Goal: Information Seeking & Learning: Find specific fact

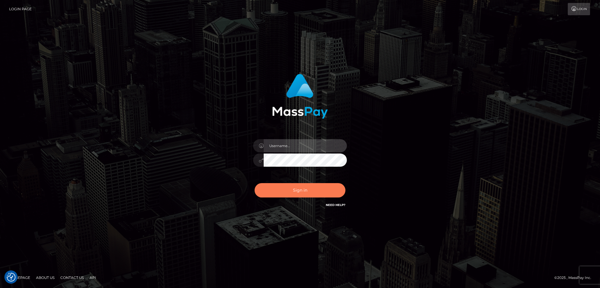
type input "alexstef"
click at [294, 187] on button "Sign in" at bounding box center [300, 190] width 91 height 14
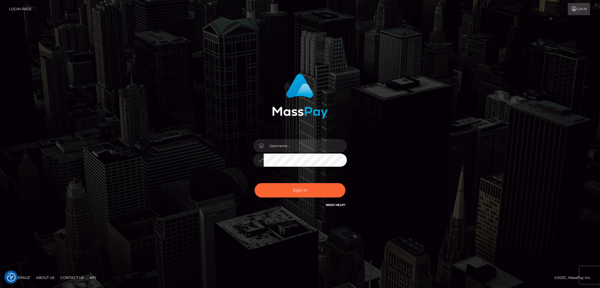
checkbox input "true"
type input "alexstef"
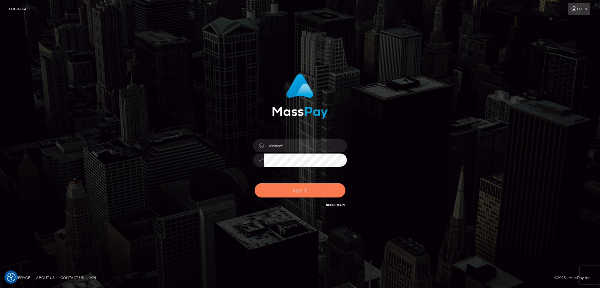
click at [294, 187] on button "Sign in" at bounding box center [300, 190] width 91 height 14
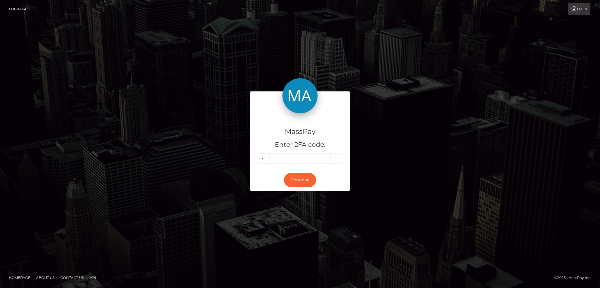
type input "0"
type input "9"
type input "5"
type input "4"
type input "3"
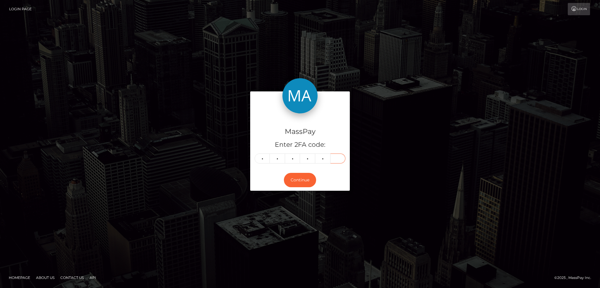
type input "6"
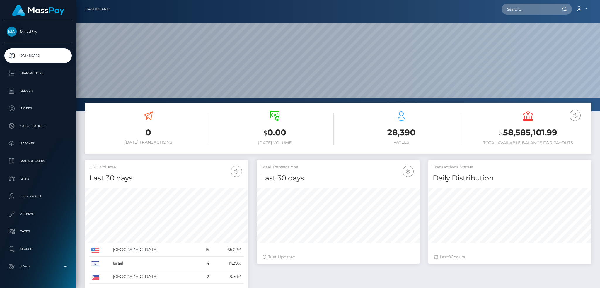
scroll to position [104, 163]
click at [507, 10] on input "text" at bounding box center [529, 9] width 55 height 11
paste input "9be4bba4-8d0a-4169-99d3-f8dd225ea8e0"
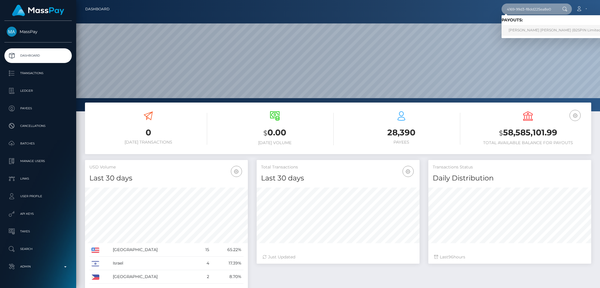
type input "9be4bba4-8d0a-4169-99d3-f8dd225ea8e0"
click at [538, 29] on link "CARLOS JAVIER SALGADO DIAZ (B2SPIN Limited - )" at bounding box center [557, 30] width 111 height 11
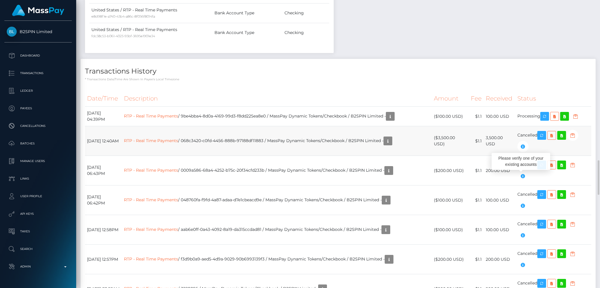
scroll to position [70, 163]
click at [178, 118] on link "RTP - Real Time Payments" at bounding box center [151, 115] width 54 height 5
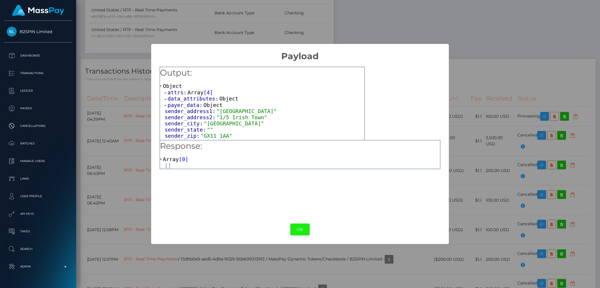
click at [297, 226] on button "OK" at bounding box center [299, 230] width 19 height 12
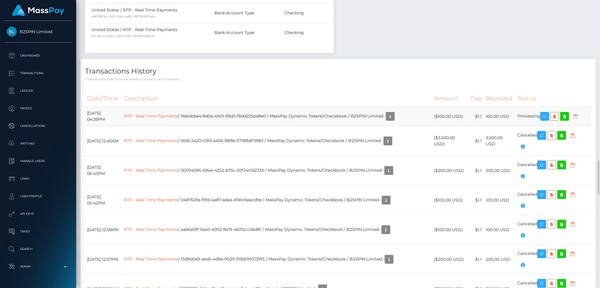
click at [476, 125] on td "$1.1" at bounding box center [476, 117] width 15 height 20
click at [548, 116] on icon "button" at bounding box center [544, 116] width 7 height 7
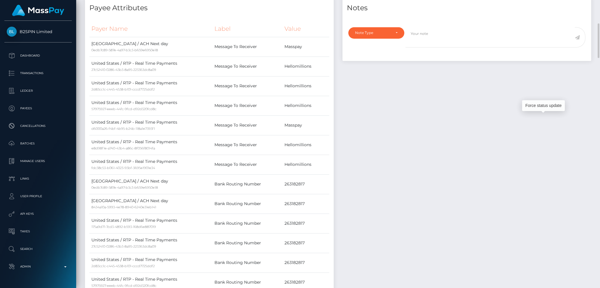
scroll to position [0, 0]
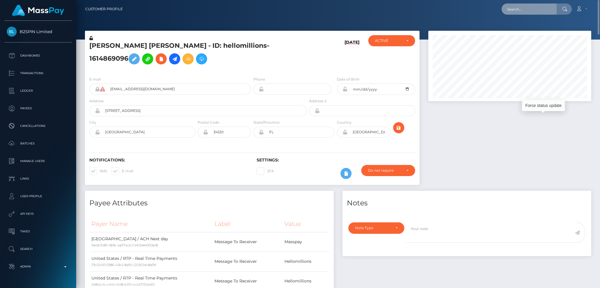
click at [535, 9] on input "text" at bounding box center [529, 9] width 55 height 11
paste input "77291539"
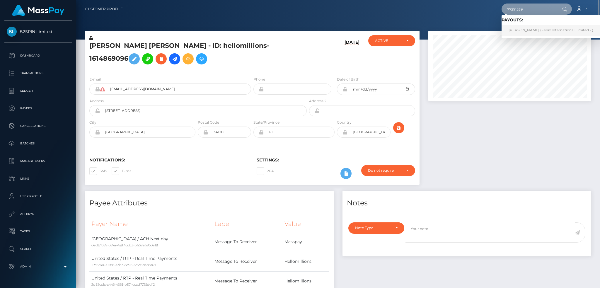
type input "77291539"
click at [533, 31] on link "SHIVAM SINGH (Fenix International Limited - )" at bounding box center [551, 30] width 99 height 11
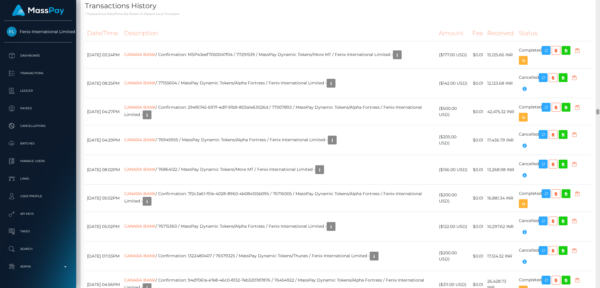
scroll to position [5552, 0]
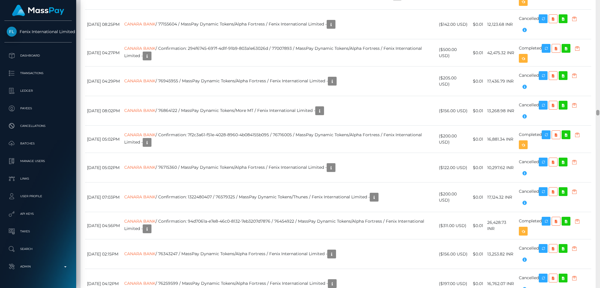
drag, startPoint x: 596, startPoint y: 57, endPoint x: 598, endPoint y: 112, distance: 55.4
click at [598, 112] on div at bounding box center [597, 113] width 3 height 6
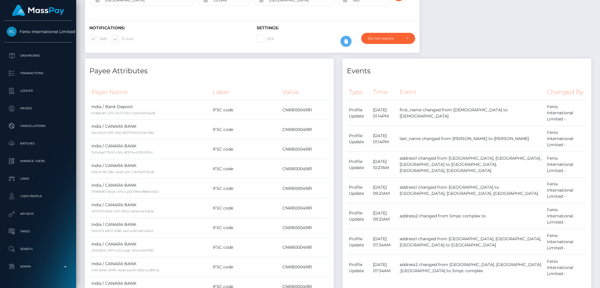
scroll to position [0, 0]
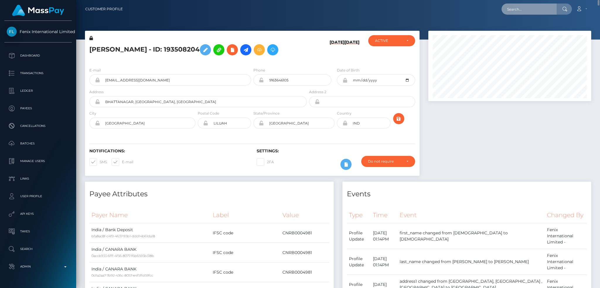
click at [532, 10] on input "text" at bounding box center [529, 9] width 55 height 11
paste input "77368517"
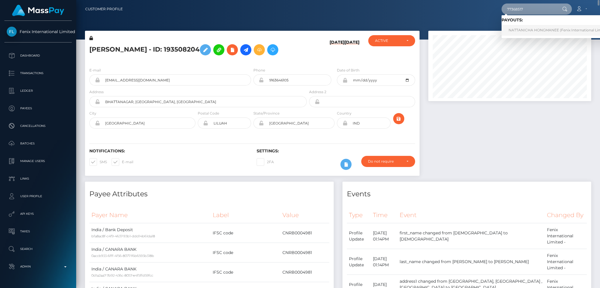
type input "77368517"
click at [528, 25] on link "NATTANICHA HONGMANEE (Fenix International Limited - )" at bounding box center [561, 30] width 118 height 11
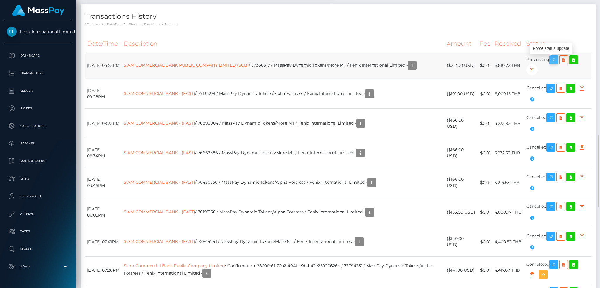
scroll to position [70, 163]
click at [557, 59] on icon "button" at bounding box center [553, 59] width 7 height 7
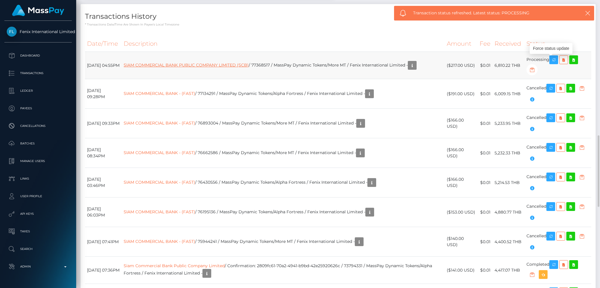
click at [246, 66] on link "SIAM COMMERCIAL BANK PUBLIC COMPANY LIMITED (SCB)" at bounding box center [186, 64] width 125 height 5
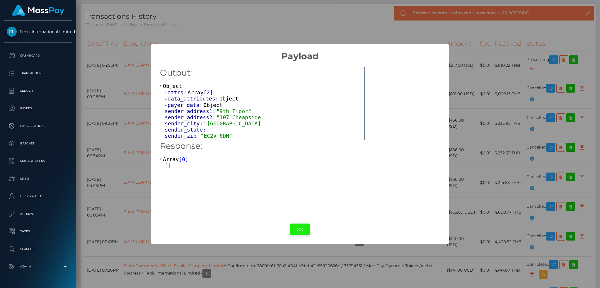
click at [298, 230] on button "OK" at bounding box center [299, 230] width 19 height 12
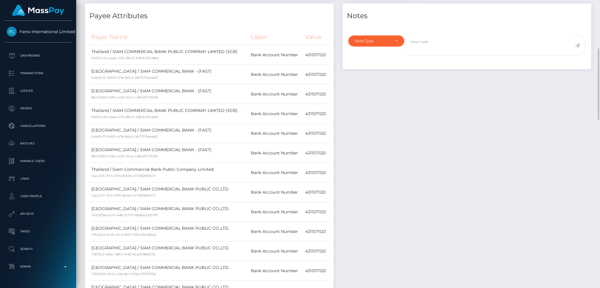
scroll to position [0, 0]
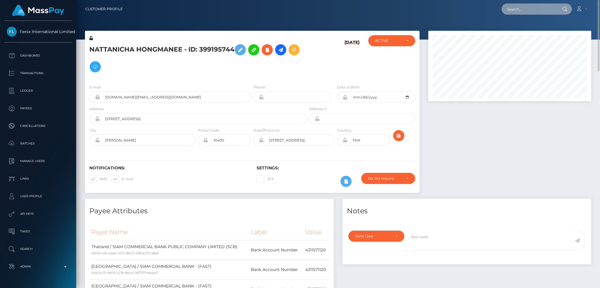
click at [528, 11] on input "text" at bounding box center [529, 9] width 55 height 11
paste input "pout_O4n9v8CegAVyD"
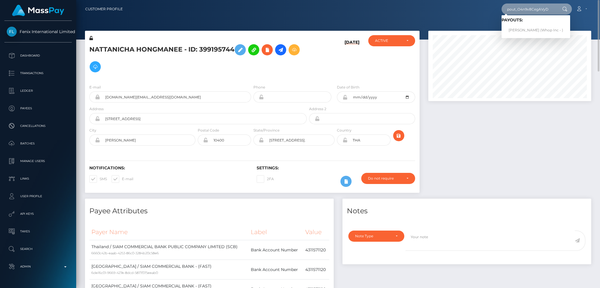
type input "pout_O4n9v8CegAVyD"
click at [535, 30] on link "GUSTAVO COTA LAGO (Whop Inc - )" at bounding box center [536, 30] width 69 height 11
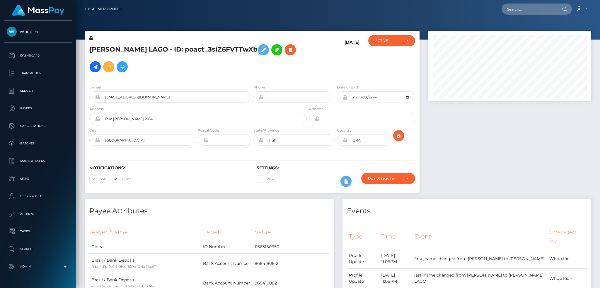
scroll to position [70, 163]
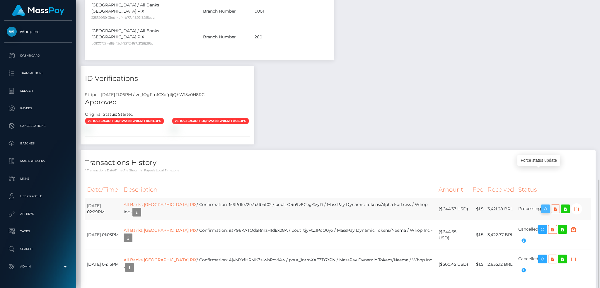
click at [543, 205] on icon "button" at bounding box center [545, 208] width 7 height 7
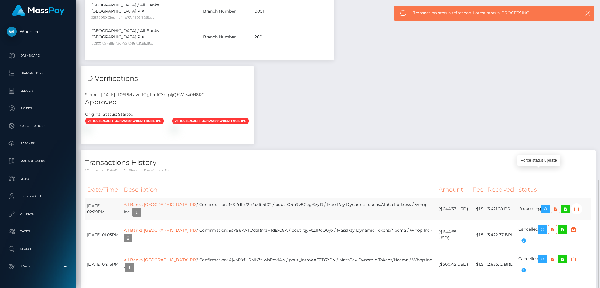
click at [243, 198] on td "All Banks Brazil PIX / Confirmation: MSPdfe72e7a31b4f02 / pout_O4n9v8CegAVyD / …" at bounding box center [279, 209] width 315 height 22
copy td "MSPdfe72e7a31b4f02"
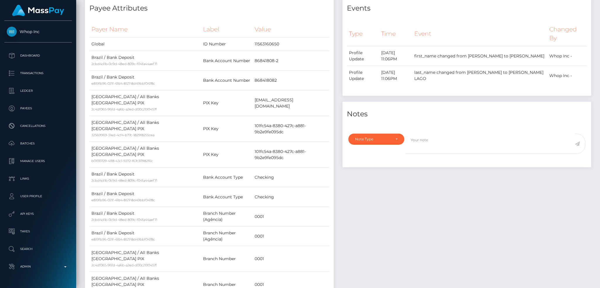
scroll to position [0, 0]
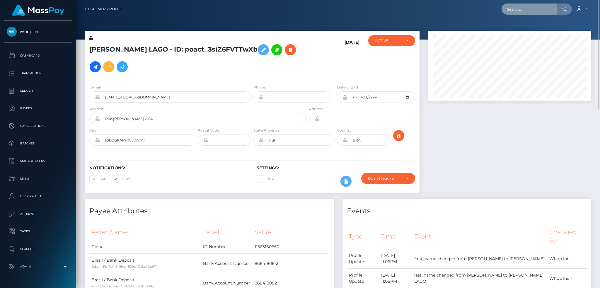
click at [533, 10] on input "text" at bounding box center [529, 9] width 55 height 11
paste input "pout_ix5WiZjkEs0Px"
type input "pout_ix5WiZjkEs0Px"
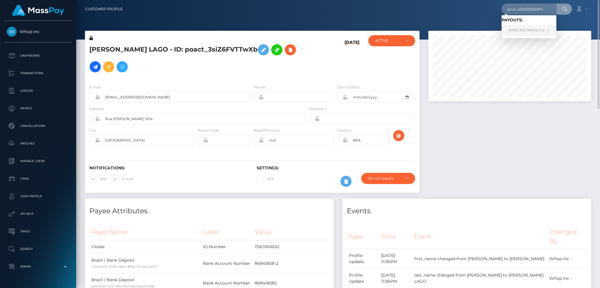
click at [533, 29] on link "SONG HU (Whop Inc - )" at bounding box center [529, 30] width 55 height 11
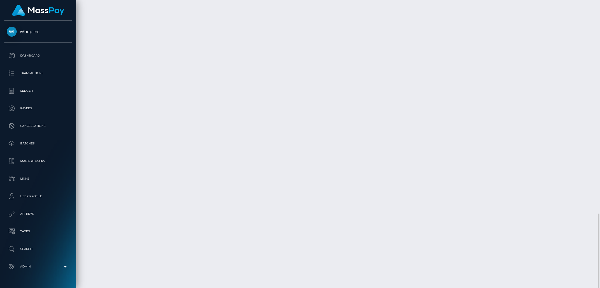
scroll to position [70, 163]
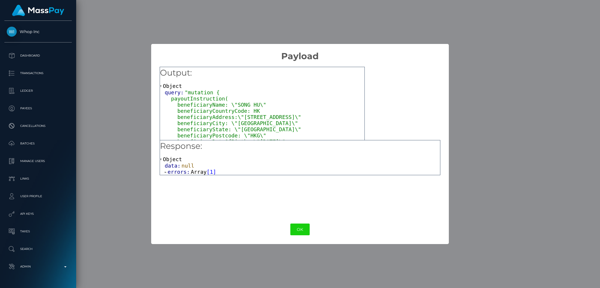
drag, startPoint x: 192, startPoint y: 169, endPoint x: 198, endPoint y: 174, distance: 8.3
click at [192, 170] on span "Array" at bounding box center [199, 172] width 16 height 6
click at [188, 177] on span "Object" at bounding box center [189, 178] width 19 height 6
drag, startPoint x: 194, startPoint y: 195, endPoint x: 202, endPoint y: 198, distance: 8.1
click at [194, 195] on span "Array" at bounding box center [202, 197] width 16 height 6
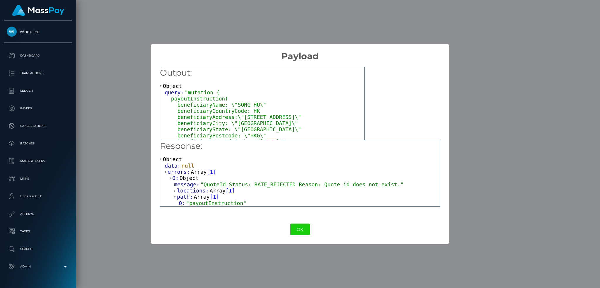
click at [216, 192] on span "Array" at bounding box center [218, 190] width 16 height 6
click at [195, 197] on span "Object" at bounding box center [198, 197] width 19 height 6
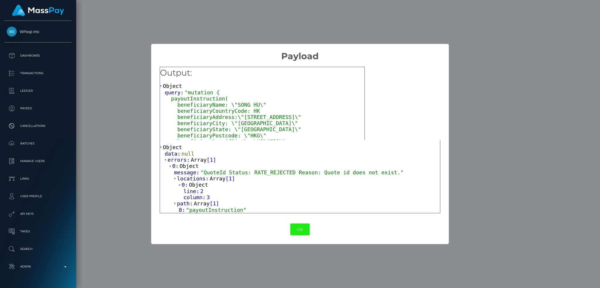
drag, startPoint x: 303, startPoint y: 231, endPoint x: 214, endPoint y: 282, distance: 102.9
click at [304, 231] on button "OK" at bounding box center [299, 230] width 19 height 12
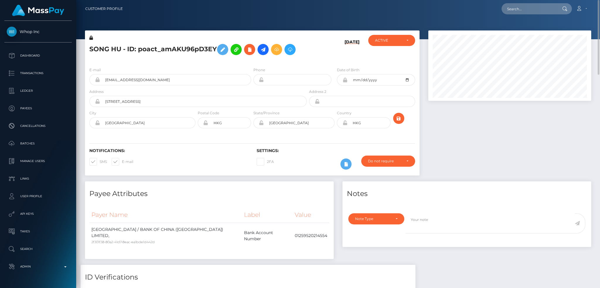
scroll to position [0, 0]
click at [533, 8] on input "text" at bounding box center [529, 9] width 55 height 11
paste input "pout_EiqOaw5m2QTlo"
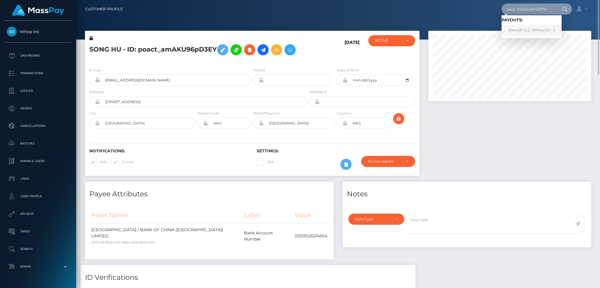
type input "pout_EiqOaw5m2QTlo"
click at [531, 26] on link "AlertsJP LLC (Whop Inc - )" at bounding box center [532, 30] width 60 height 11
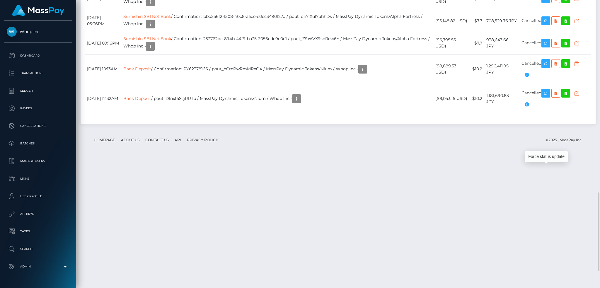
scroll to position [70, 163]
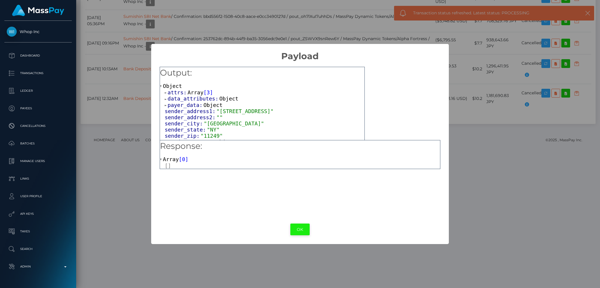
click at [294, 225] on button "OK" at bounding box center [299, 230] width 19 height 12
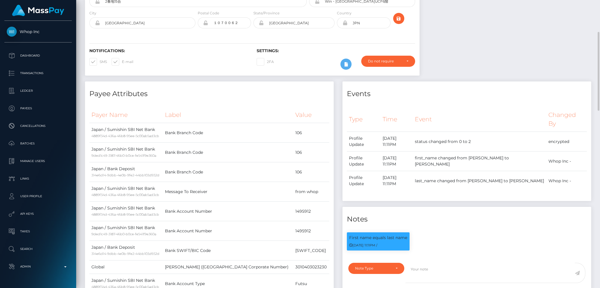
scroll to position [0, 0]
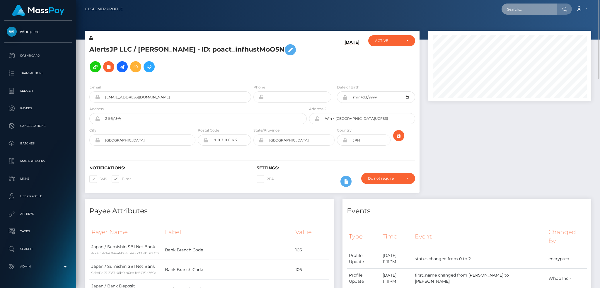
click at [527, 11] on input "text" at bounding box center [529, 9] width 55 height 11
paste input "pout_LSglhY9LrrBuf"
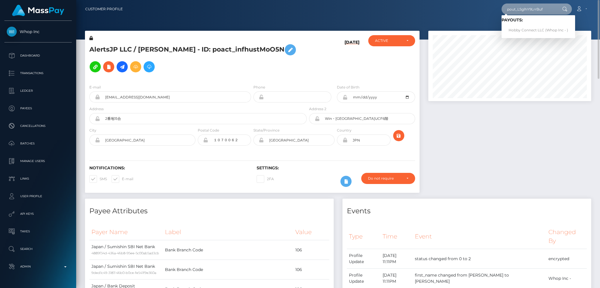
type input "pout_LSglhY9LrrBuf"
click at [528, 28] on link "Hobby Connect LLC (Whop Inc - )" at bounding box center [539, 30] width 74 height 11
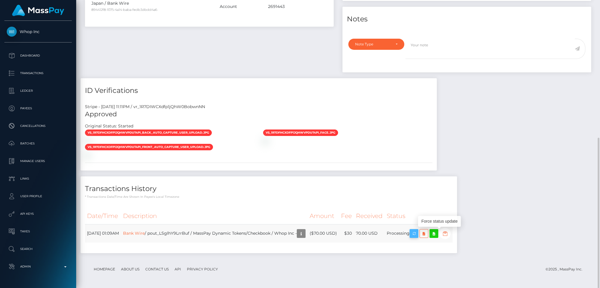
scroll to position [70, 163]
click at [417, 233] on icon "button" at bounding box center [413, 233] width 7 height 7
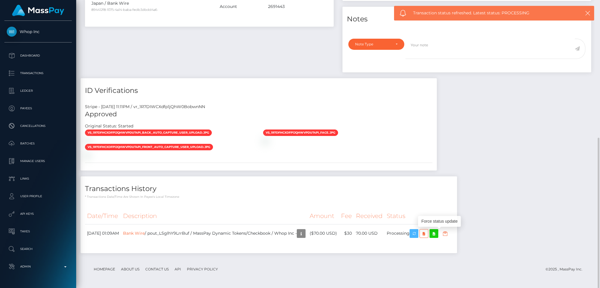
scroll to position [0, 0]
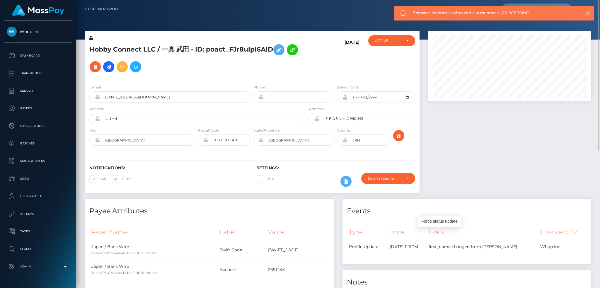
click at [587, 13] on icon "button" at bounding box center [588, 13] width 6 height 6
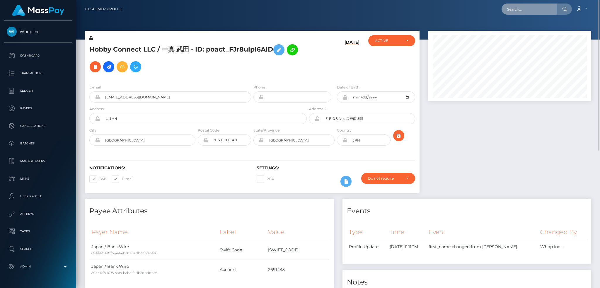
click at [527, 9] on input "text" at bounding box center [529, 9] width 55 height 11
paste input "pout_s6VpPVkdhdI8t"
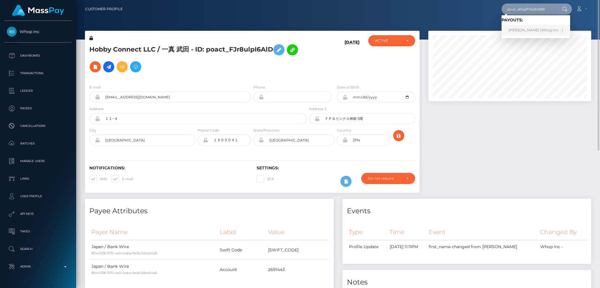
type input "pout_s6VpPVkdhdI8t"
click at [526, 29] on link "IBRAHIMA BANN (Whop Inc - )" at bounding box center [536, 30] width 69 height 11
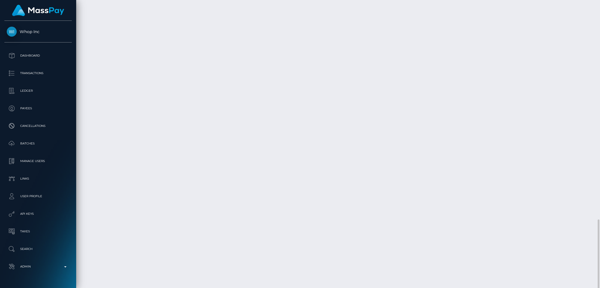
scroll to position [70, 163]
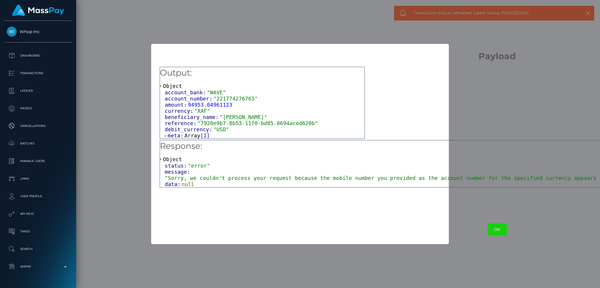
click at [194, 178] on span ""Sorry, we couldn't process your request because the mobile number you provided…" at bounding box center [500, 178] width 670 height 6
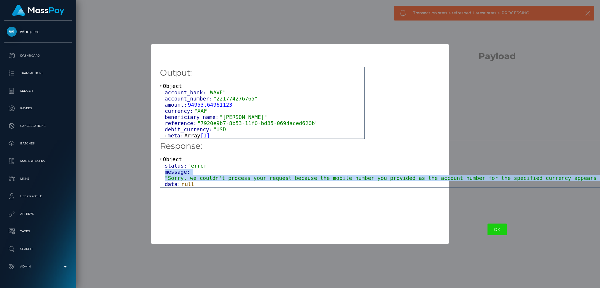
click at [194, 178] on span ""Sorry, we couldn't process your request because the mobile number you provided…" at bounding box center [500, 178] width 670 height 6
copy div "message: "Sorry, we couldn't process your request because the mobile number you…"
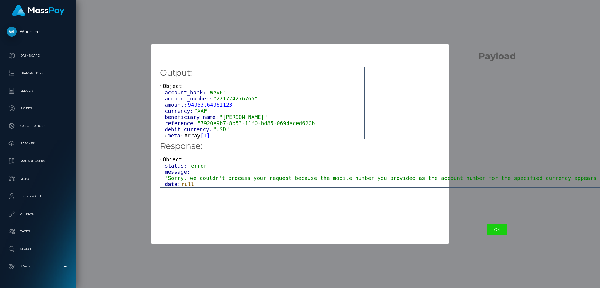
click at [524, 135] on div "Output: Object account_bank: "WAVE" account_number: "221774276765" amount: 9495…" at bounding box center [497, 138] width 692 height 153
click at [487, 231] on button "OK" at bounding box center [496, 230] width 19 height 12
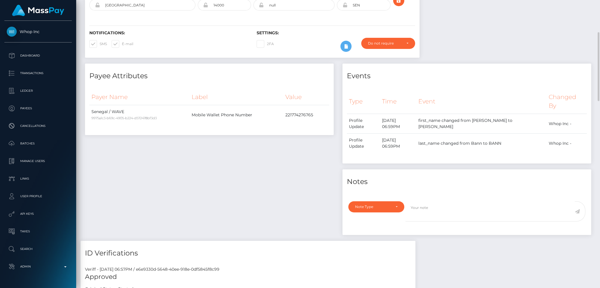
scroll to position [0, 0]
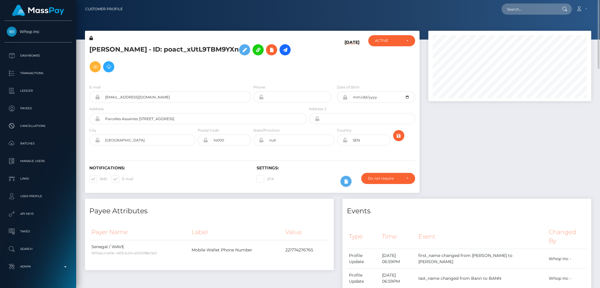
click at [524, 14] on nav "Customer Profile Loading... Loading... Account" at bounding box center [338, 9] width 524 height 18
click at [524, 9] on input "text" at bounding box center [529, 9] width 55 height 11
paste input "pout_8QYoxYTe4uMjt"
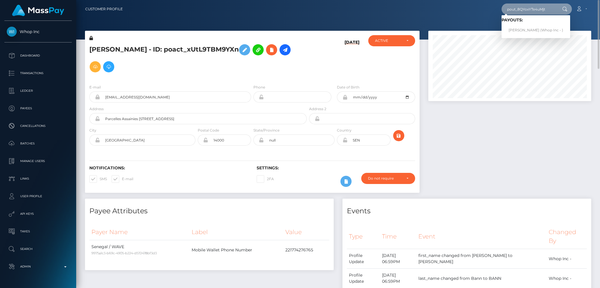
type input "pout_8QYoxYTe4uMjt"
click at [524, 31] on link "MATTHEW PAUL FERRI (Whop Inc - )" at bounding box center [536, 30] width 69 height 11
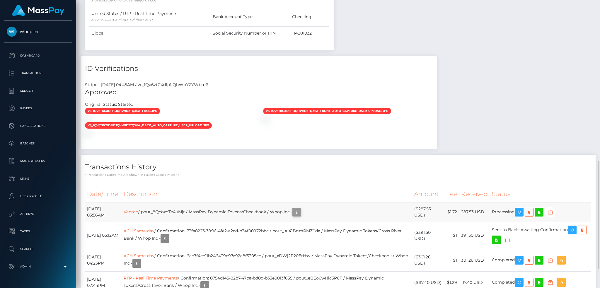
scroll to position [70, 163]
click at [300, 213] on icon "button" at bounding box center [296, 212] width 7 height 7
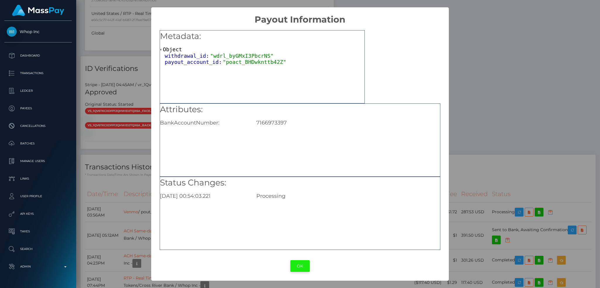
click at [302, 264] on button "OK" at bounding box center [299, 266] width 19 height 12
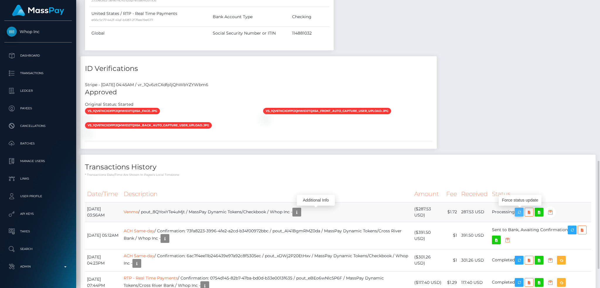
click at [520, 211] on button "button" at bounding box center [519, 212] width 9 height 9
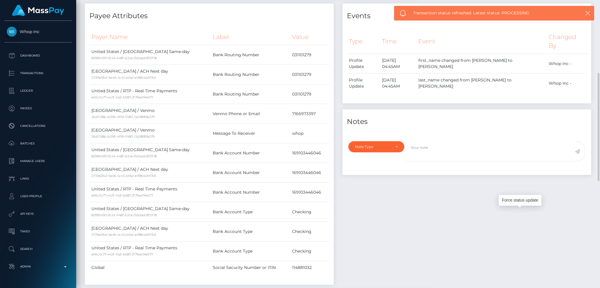
scroll to position [0, 0]
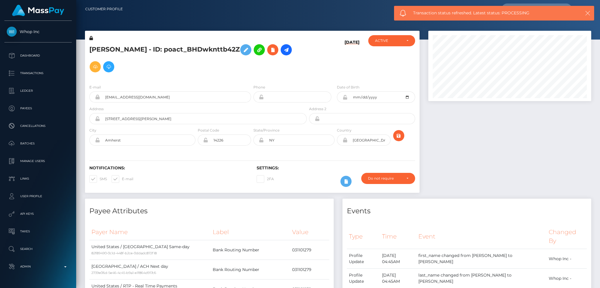
click at [591, 13] on button "button" at bounding box center [587, 12] width 7 height 7
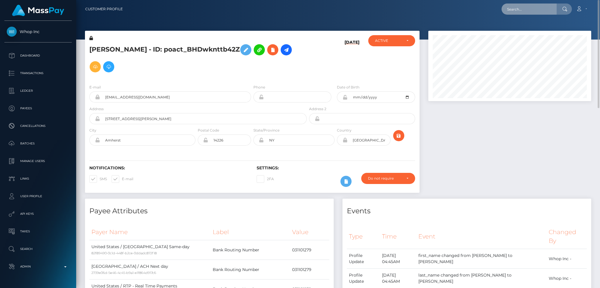
click at [540, 9] on input "text" at bounding box center [529, 9] width 55 height 11
paste input "pout_FSSvUHIOxhnGr"
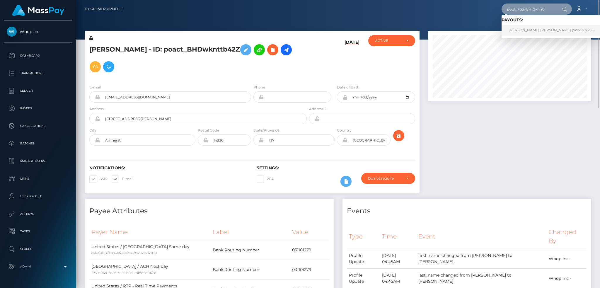
type input "pout_FSSvUHIOxhnGr"
click at [527, 31] on link "MASON ISAAC HULL (Whop Inc - )" at bounding box center [552, 30] width 100 height 11
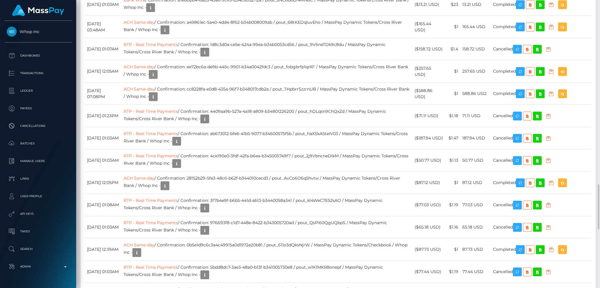
scroll to position [70, 163]
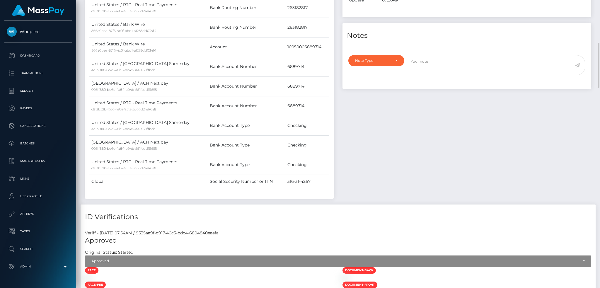
scroll to position [0, 0]
